Goal: Information Seeking & Learning: Learn about a topic

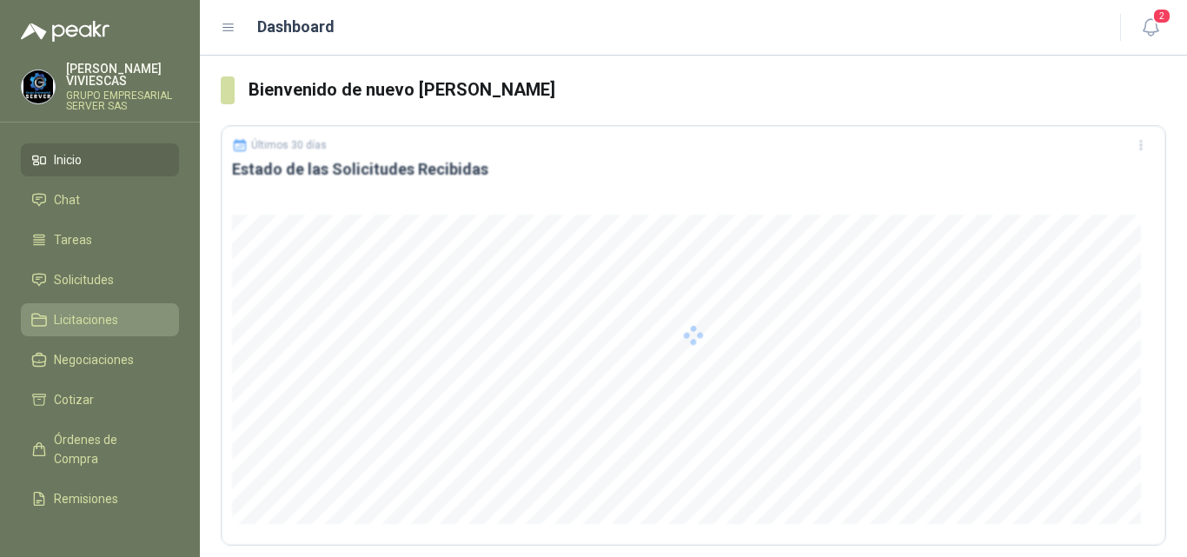
scroll to position [106, 0]
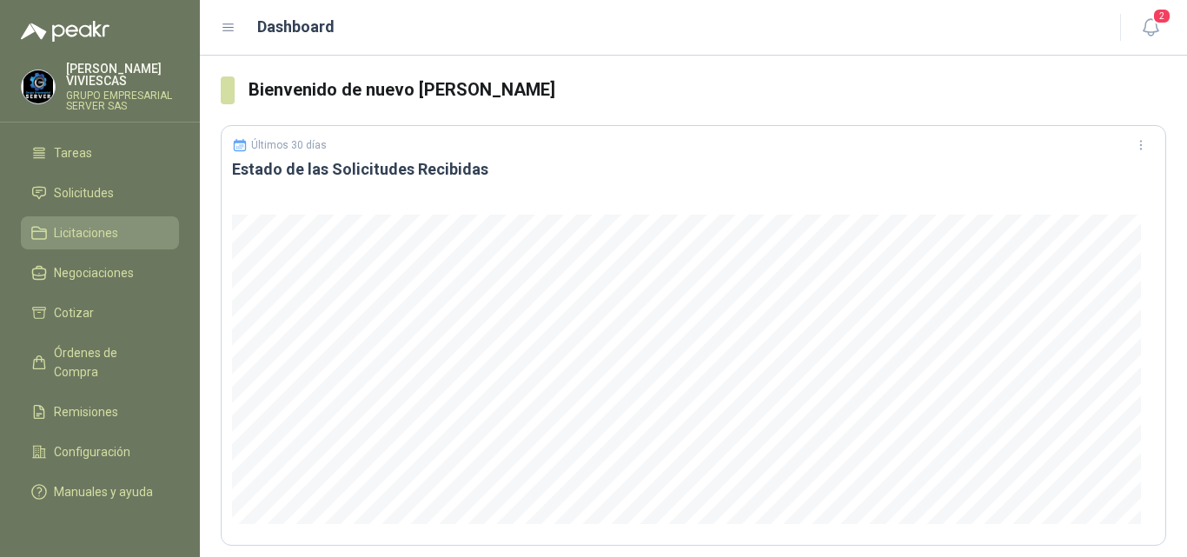
click at [99, 223] on span "Licitaciones" at bounding box center [86, 232] width 64 height 19
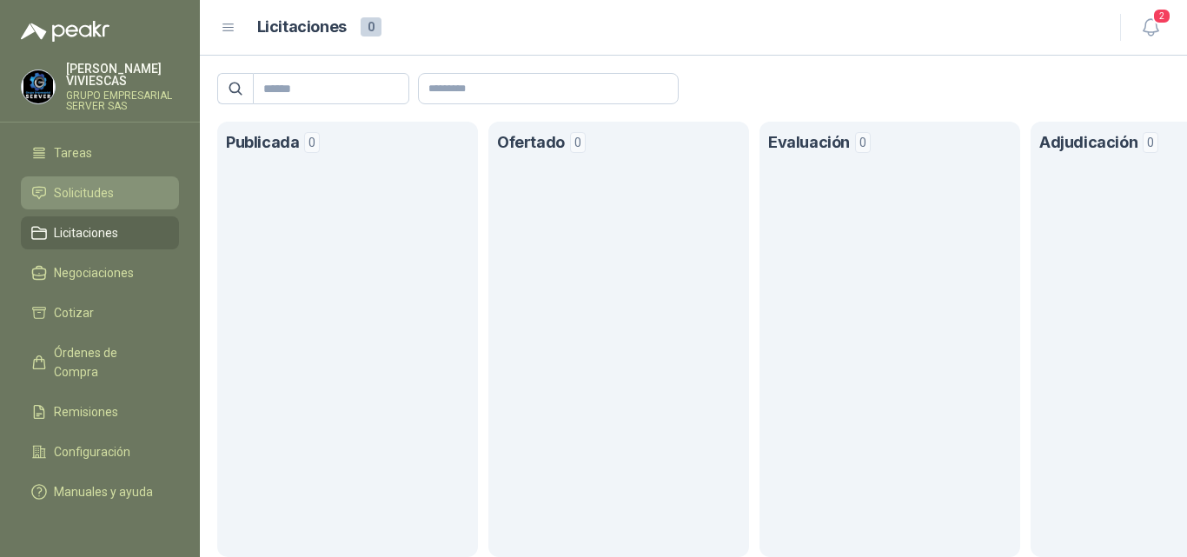
click at [98, 183] on span "Solicitudes" at bounding box center [84, 192] width 60 height 19
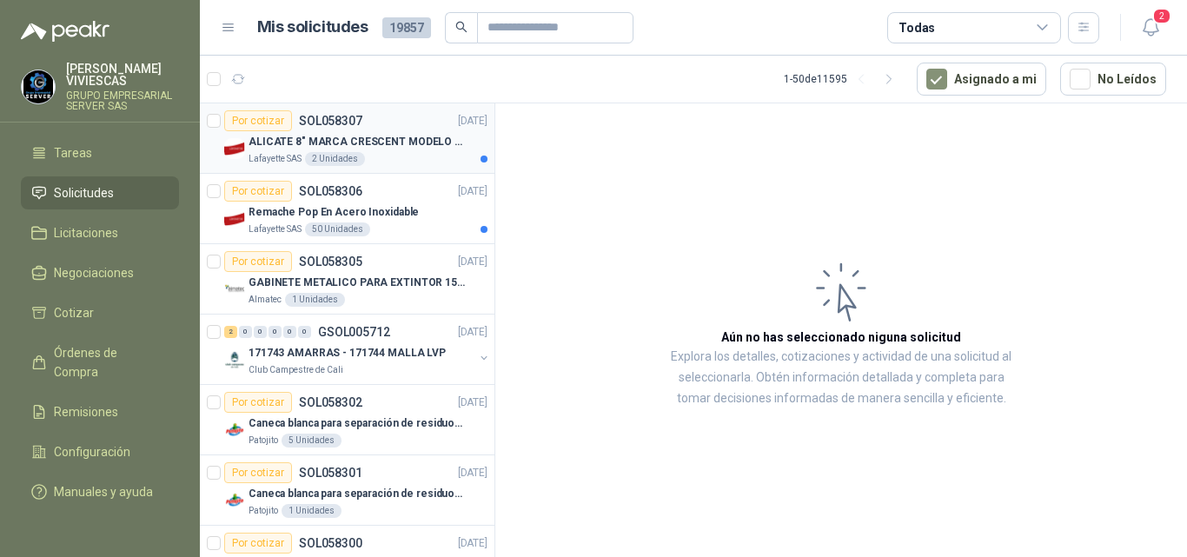
click at [390, 140] on p "ALICATE 8" MARCA CRESCENT MODELO 38008tv" at bounding box center [357, 142] width 216 height 17
